Goal: Task Accomplishment & Management: Complete application form

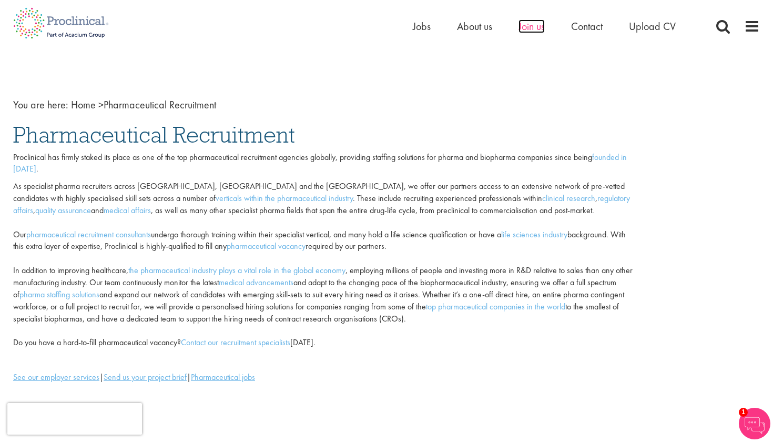
click at [536, 29] on span "Join us" at bounding box center [532, 26] width 26 height 14
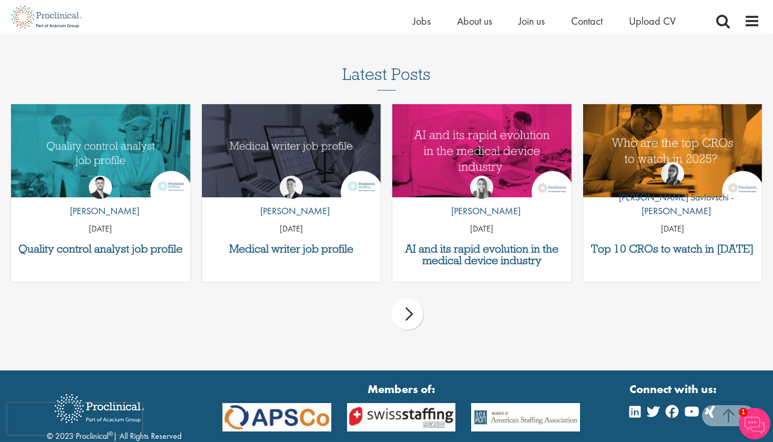
scroll to position [1565, 0]
click at [322, 243] on h3 "Medical writer job profile" at bounding box center [291, 249] width 169 height 12
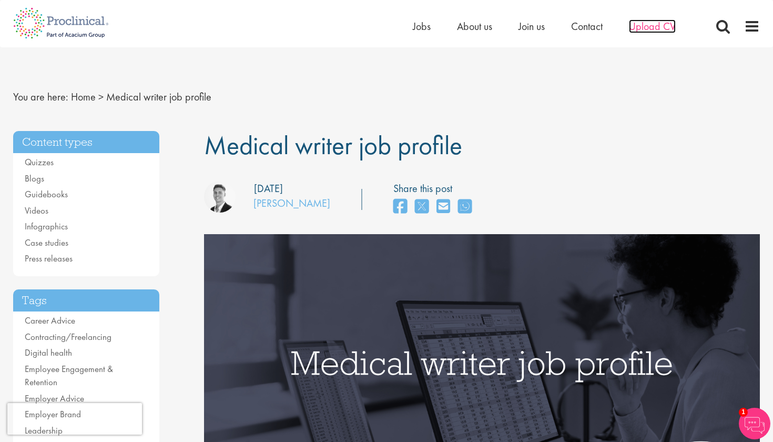
click at [658, 26] on span "Upload CV" at bounding box center [652, 26] width 47 height 14
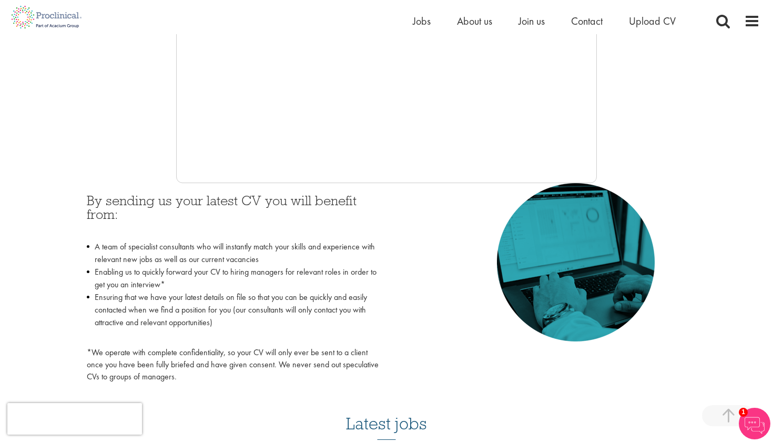
scroll to position [355, 0]
